Goal: Navigation & Orientation: Find specific page/section

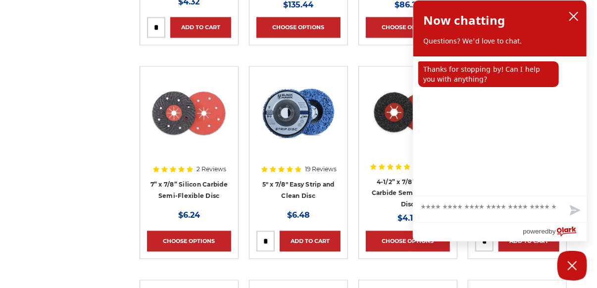
scroll to position [817, 0]
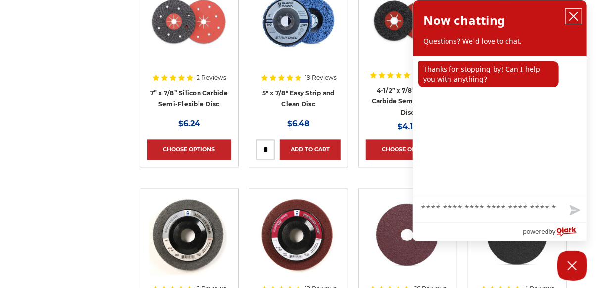
click at [572, 13] on icon "close chatbox" at bounding box center [574, 16] width 10 height 10
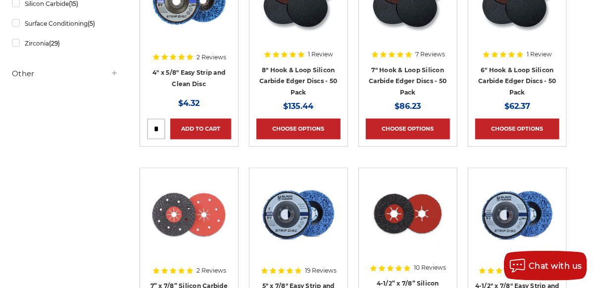
scroll to position [38, 0]
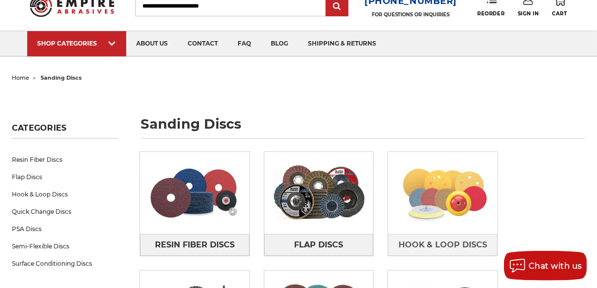
click at [451, 189] on img at bounding box center [442, 193] width 109 height 77
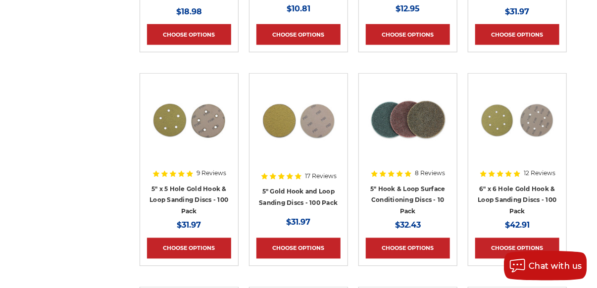
scroll to position [580, 0]
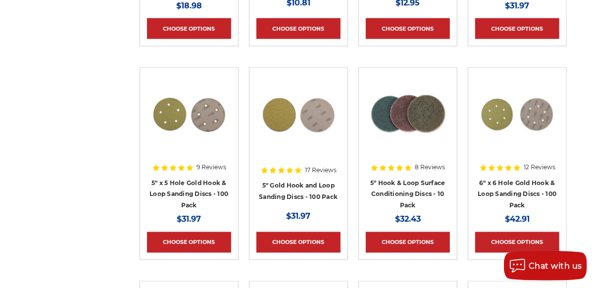
click at [194, 140] on img at bounding box center [188, 114] width 79 height 79
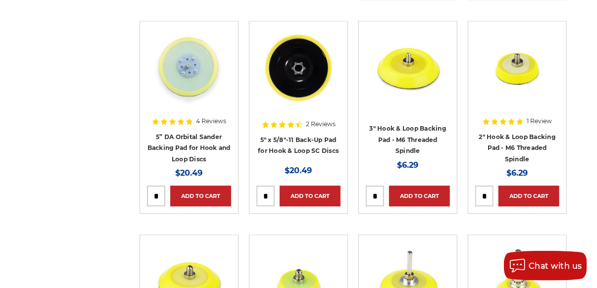
scroll to position [56, 0]
